Goal: Find specific page/section: Find specific page/section

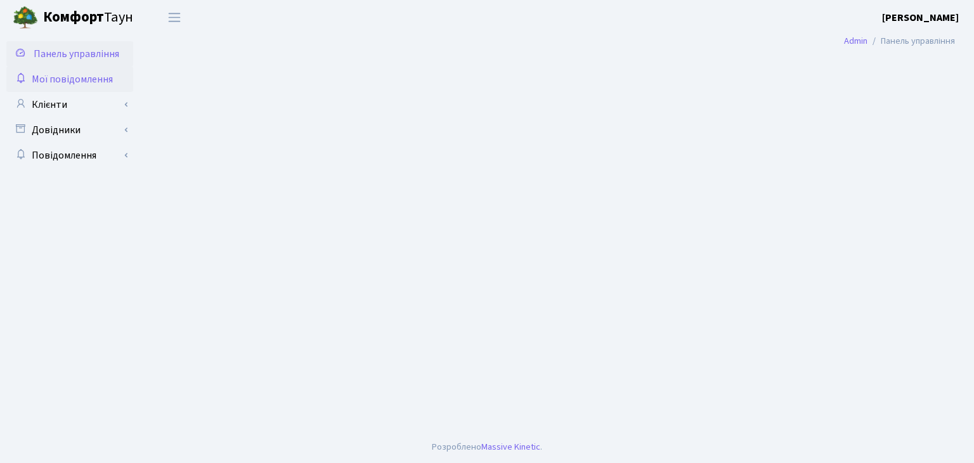
click at [60, 72] on span "Мої повідомлення" at bounding box center [72, 79] width 81 height 14
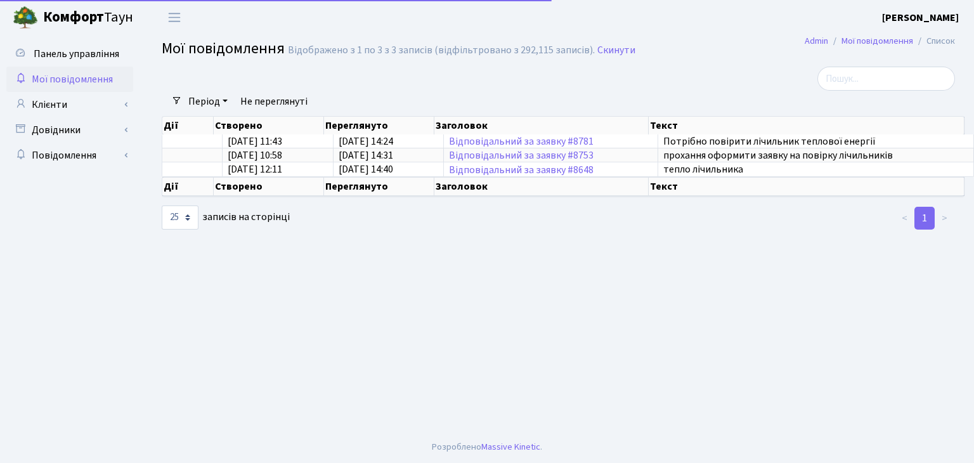
select select "25"
click at [69, 11] on b "Комфорт" at bounding box center [73, 17] width 61 height 20
